Goal: Communication & Community: Answer question/provide support

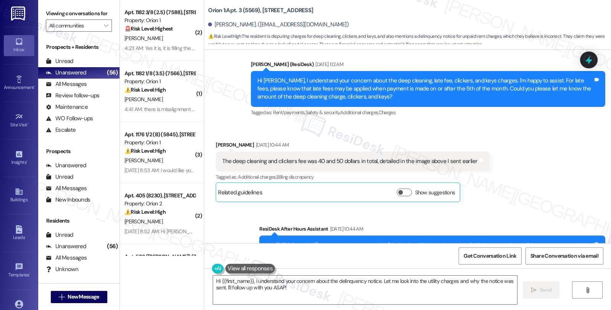
scroll to position [621, 0]
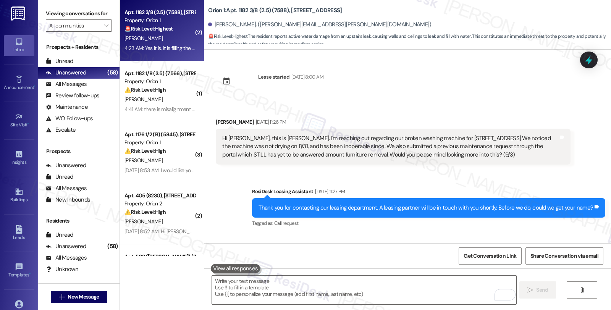
scroll to position [1029, 0]
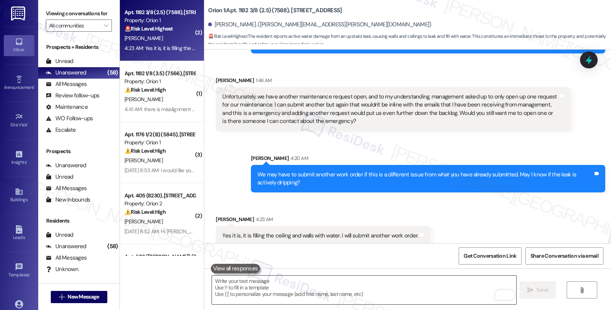
click at [305, 291] on textarea "To enrich screen reader interactions, please activate Accessibility in Grammarl…" at bounding box center [364, 290] width 304 height 29
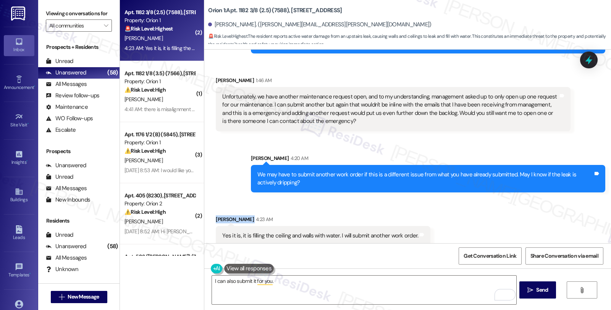
drag, startPoint x: 233, startPoint y: 211, endPoint x: 207, endPoint y: 212, distance: 26.4
click at [210, 212] on div "Received via SMS Ricca Yip 4:23 AM Yes it is, it is filling the ceiling and wal…" at bounding box center [323, 231] width 226 height 42
copy div "Ricca Yip"
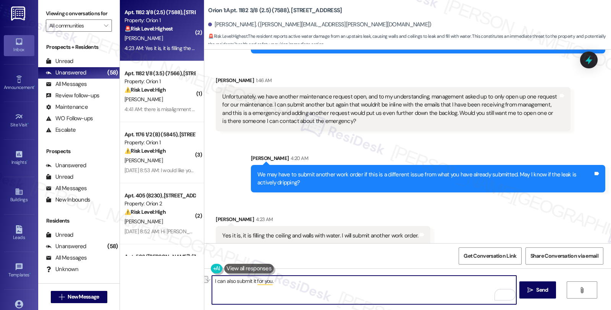
drag, startPoint x: 298, startPoint y: 284, endPoint x: 179, endPoint y: 285, distance: 119.2
click at [179, 285] on div "( 2 ) Apt. 1182 3/8 (2.5) (7588), 1180 W 37th Pl Property: Orion 1 🚨 Risk Level…" at bounding box center [365, 155] width 491 height 310
click at [299, 284] on textarea "I can also submit it for you." at bounding box center [364, 290] width 304 height 29
drag, startPoint x: 299, startPoint y: 284, endPoint x: 205, endPoint y: 279, distance: 94.5
click at [205, 279] on div "I can also submit it for you.  Send " at bounding box center [407, 297] width 407 height 57
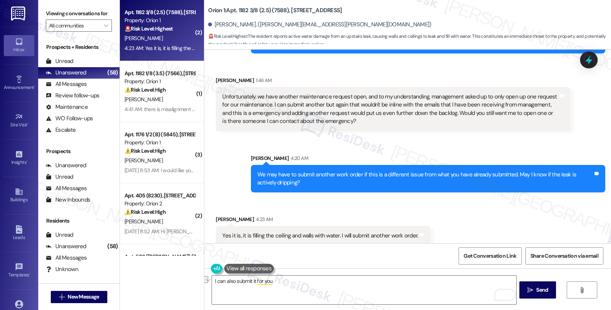
click at [472, 207] on div "Received via SMS Ricca Yip 4:23 AM Yes it is, it is filling the ceiling and wal…" at bounding box center [407, 224] width 407 height 53
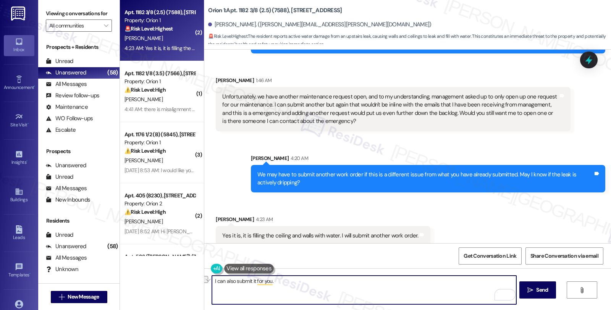
drag, startPoint x: 281, startPoint y: 282, endPoint x: 198, endPoint y: 281, distance: 82.9
click at [198, 281] on div "( 2 ) Apt. 1182 3/8 (2.5) (7588), 1180 W 37th Pl Property: Orion 1 🚨 Risk Level…" at bounding box center [365, 155] width 491 height 310
click at [237, 281] on textarea "I see you've submitted work od" at bounding box center [364, 290] width 304 height 29
click at [274, 283] on textarea "I see you've submitted work od" at bounding box center [364, 290] width 304 height 29
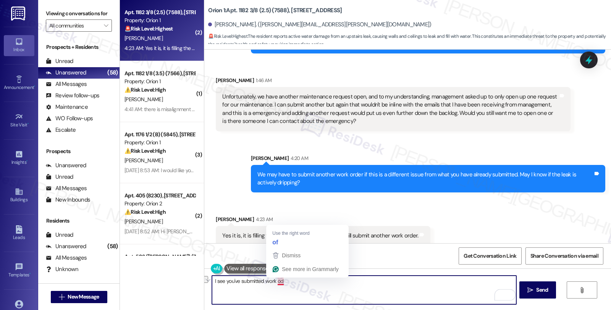
click at [274, 283] on textarea "I see you've submitted work od" at bounding box center [364, 290] width 304 height 29
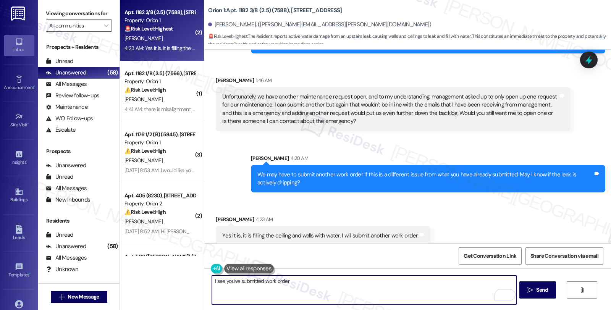
paste textarea "#27268-1"
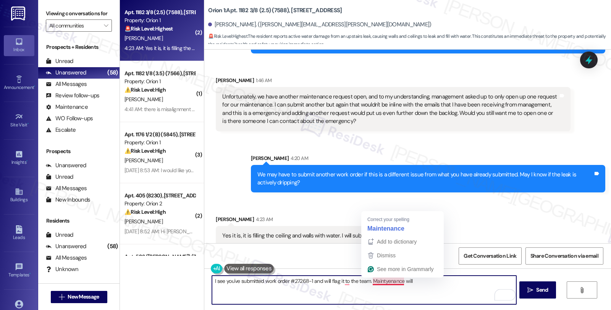
click at [380, 281] on textarea "I see you've submitted work order #27268-1 and will flag it to the team. Mainty…" at bounding box center [364, 290] width 304 height 29
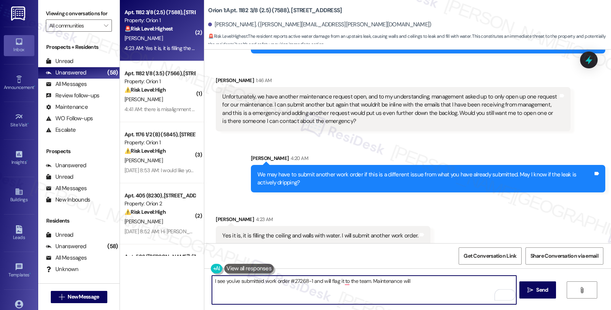
click at [432, 281] on textarea "I see you've submitted work order #27268-1 and will flag it to the team. Mainte…" at bounding box center [364, 290] width 304 height 29
click at [419, 283] on textarea "I see you've submitted work order #27268-1 and will flag it to the team. Mainte…" at bounding box center [364, 290] width 304 height 29
click at [279, 290] on textarea "I see you've submitted work order #27268-1 and will flag it to the team. Mainte…" at bounding box center [364, 290] width 304 height 29
type textarea "I see you've submitted work order #27268-1 and will flag it to the team. Mainte…"
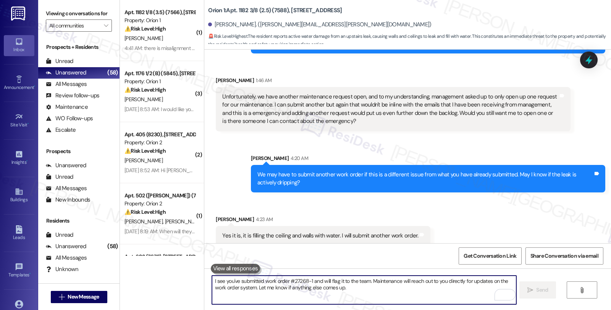
scroll to position [1091, 0]
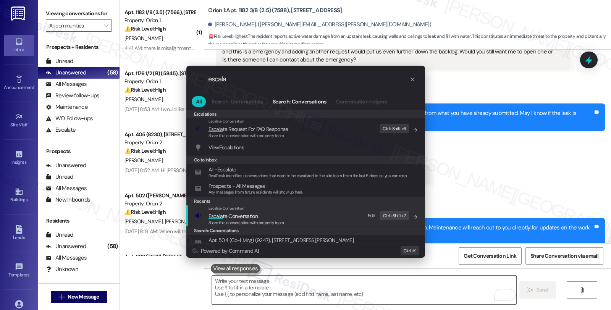
type input "escala"
click at [251, 220] on div "Share this conversation with property team" at bounding box center [247, 223] width 76 height 7
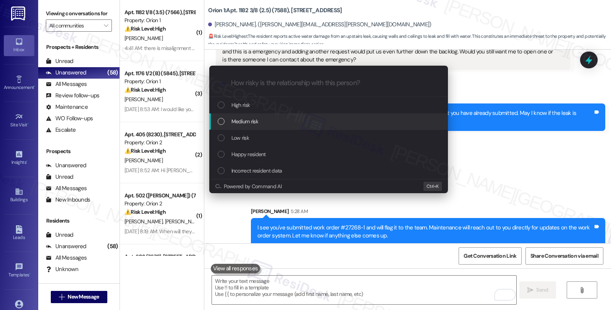
click at [251, 121] on span "Medium risk" at bounding box center [245, 121] width 27 height 8
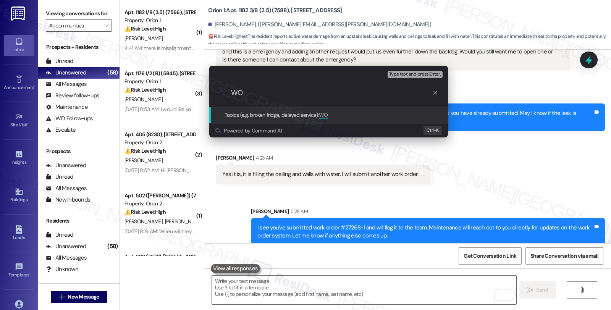
paste input "#27268-1"
drag, startPoint x: 328, startPoint y: 92, endPoint x: 165, endPoint y: 93, distance: 162.8
click at [165, 93] on div "Escalate Conversation Medium risk Topics (e.g. broken fridge, delayed service) …" at bounding box center [305, 155] width 611 height 310
click at [529, 146] on div "Escalate Conversation Medium risk Topics (e.g. broken fridge, delayed service) …" at bounding box center [305, 155] width 611 height 310
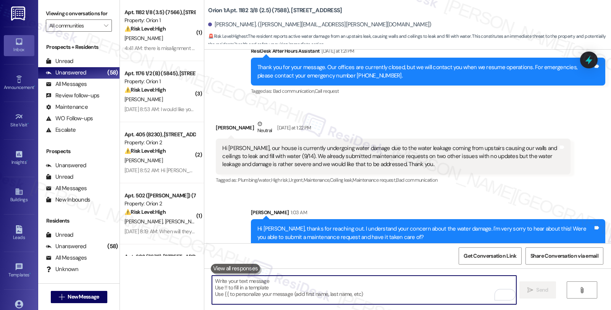
scroll to position [836, 0]
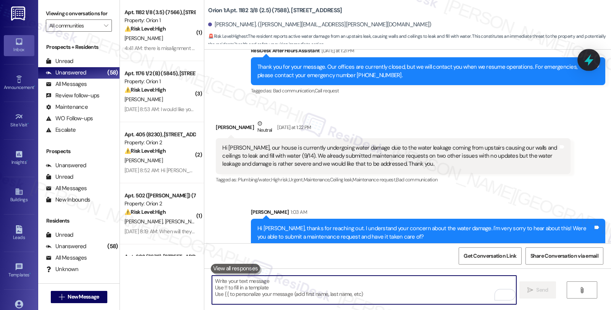
click at [586, 60] on icon at bounding box center [589, 59] width 13 height 13
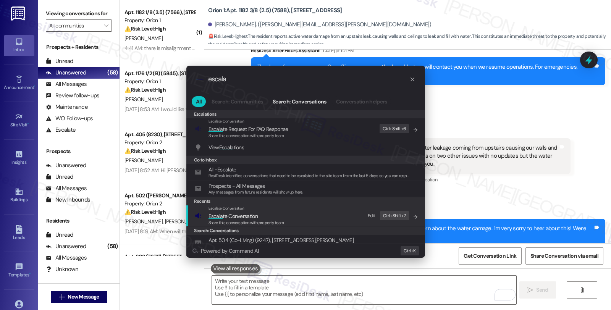
type input "escala"
click at [220, 214] on span "Escala" at bounding box center [216, 216] width 15 height 7
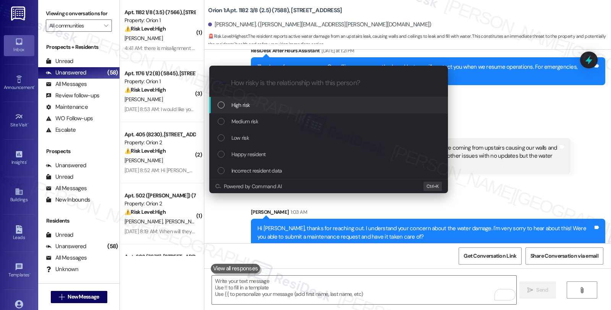
click at [260, 105] on div "High risk" at bounding box center [330, 105] width 224 height 8
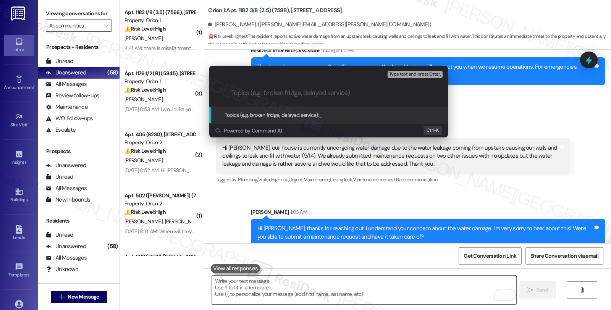
paste input "WO #27268-1 (ceiling leak)"
type input "WO #27268-1 (ceiling leak)"
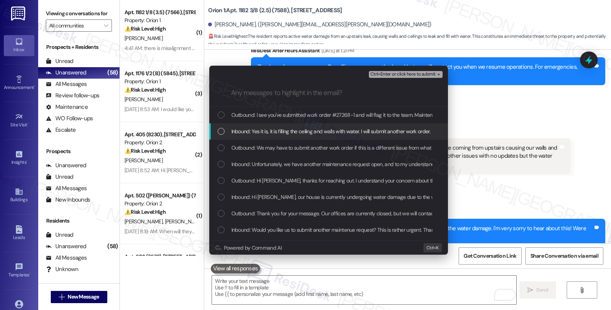
click at [256, 132] on span "Inbound: Yes it is, it is filling the ceiling and walls with water. I will subm…" at bounding box center [331, 131] width 199 height 8
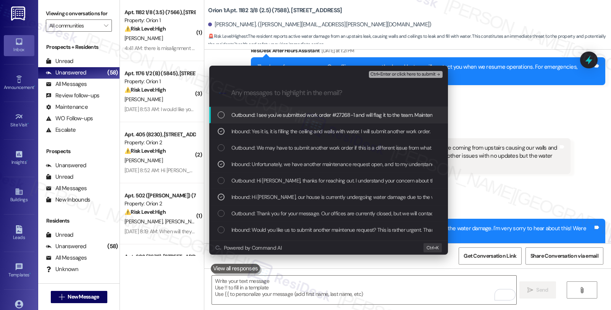
click at [400, 73] on span "Ctrl+Enter or click here to submit" at bounding box center [403, 74] width 65 height 5
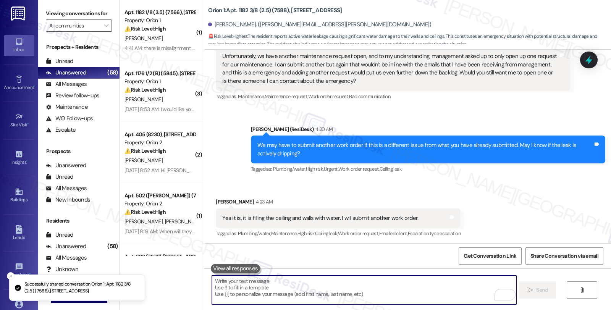
scroll to position [1149, 0]
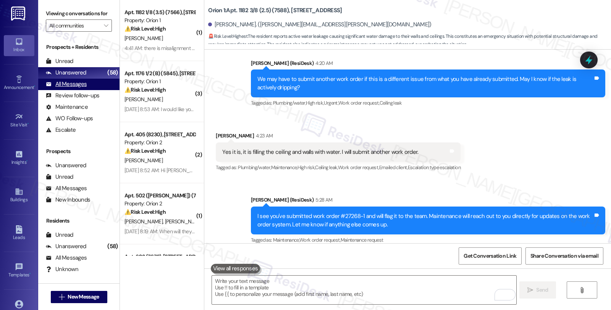
click at [79, 88] on div "All Messages" at bounding box center [66, 84] width 41 height 8
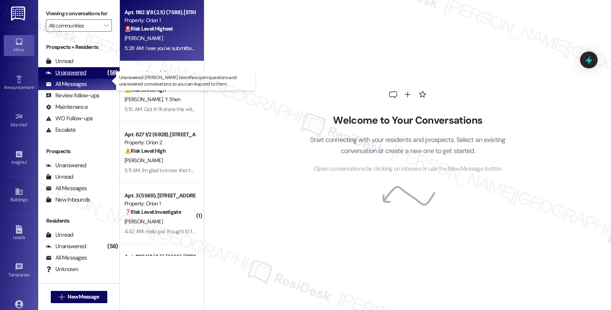
click at [82, 77] on div "Unanswered" at bounding box center [66, 73] width 41 height 8
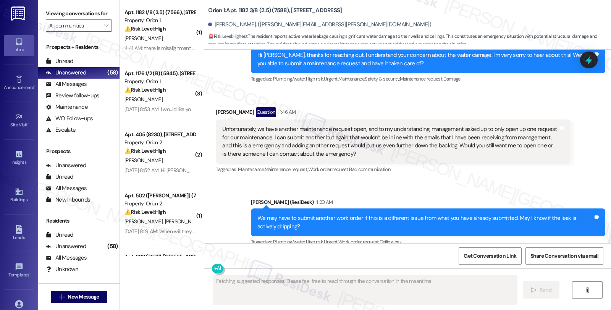
scroll to position [1076, 0]
